Goal: Transaction & Acquisition: Download file/media

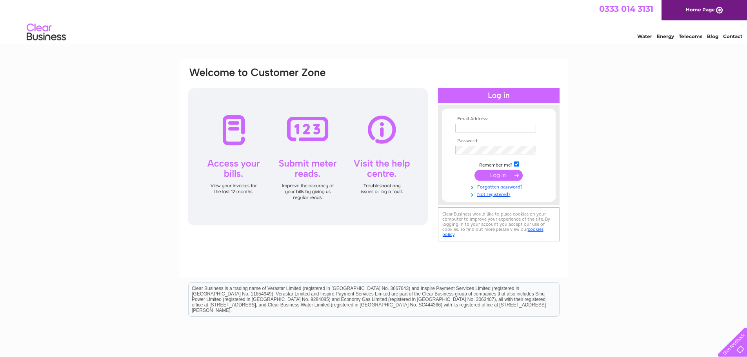
type input "[EMAIL_ADDRESS][DOMAIN_NAME]"
click at [499, 180] on input "submit" at bounding box center [499, 175] width 48 height 11
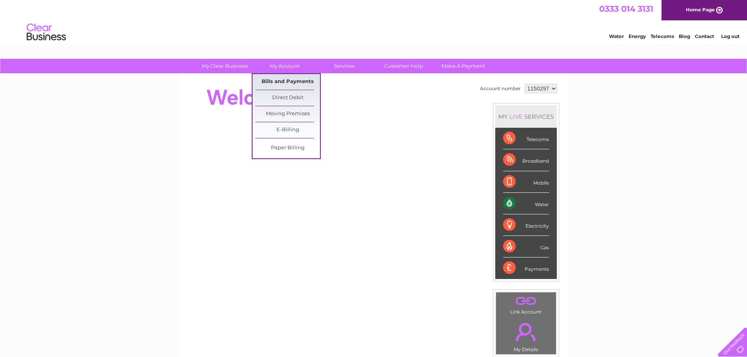
click at [280, 85] on link "Bills and Payments" at bounding box center [287, 82] width 65 height 16
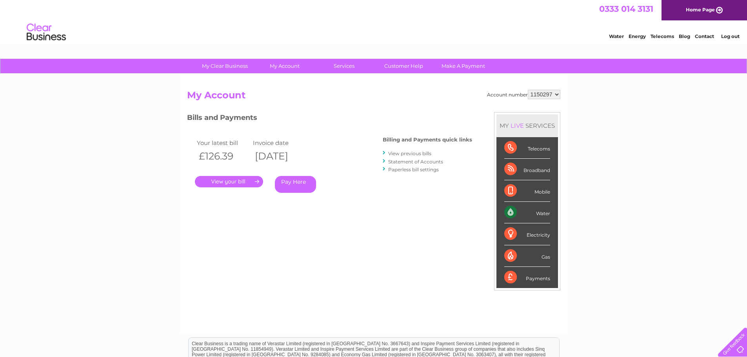
click at [223, 180] on link "." at bounding box center [229, 181] width 68 height 11
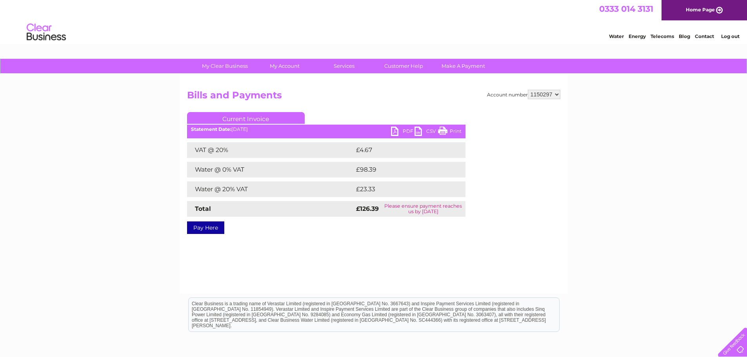
click at [398, 131] on link "PDF" at bounding box center [403, 132] width 24 height 11
